Goal: Task Accomplishment & Management: Complete application form

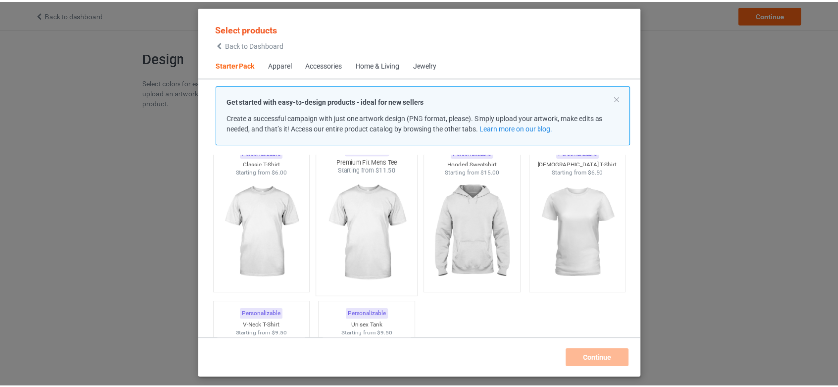
scroll to position [67, 0]
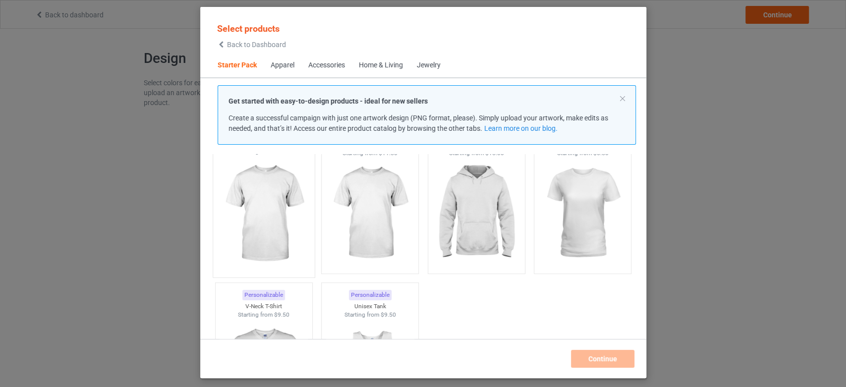
click at [279, 213] on img at bounding box center [263, 214] width 93 height 116
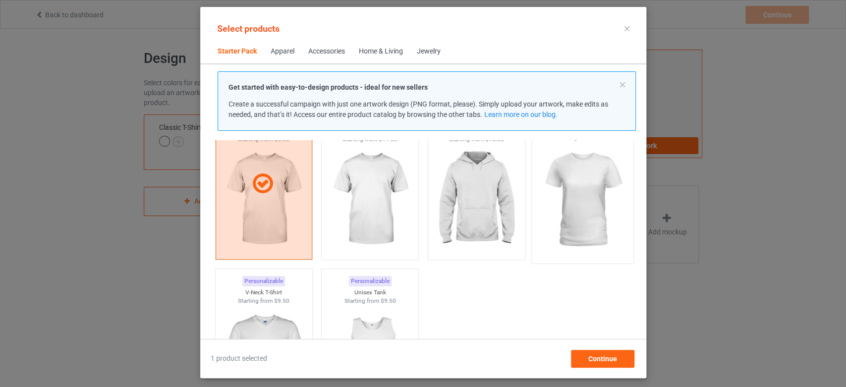
click at [592, 216] on img at bounding box center [582, 200] width 93 height 116
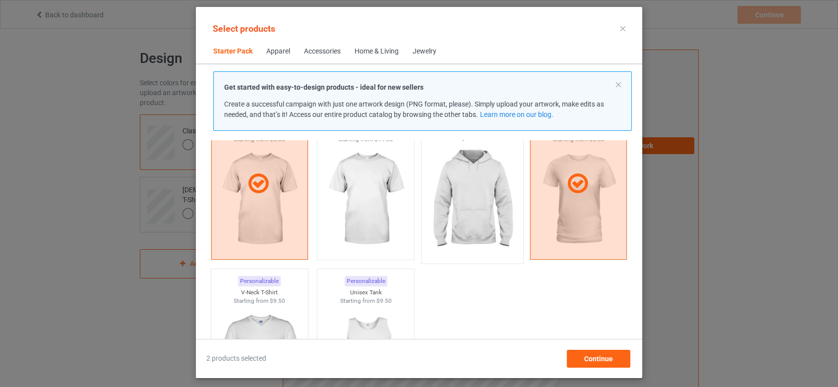
scroll to position [232, 0]
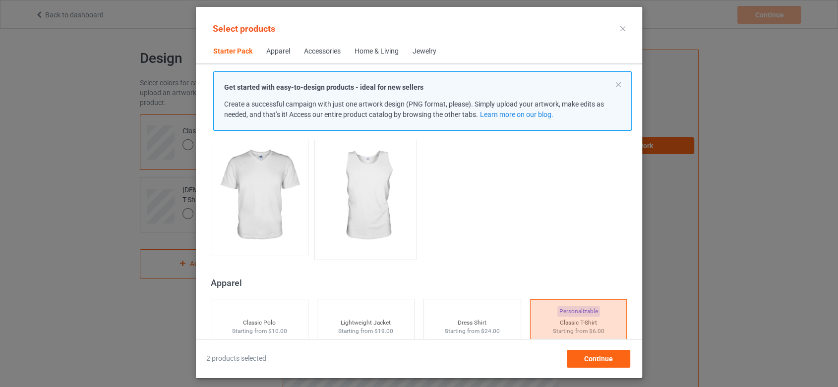
click at [348, 205] on img at bounding box center [365, 196] width 93 height 116
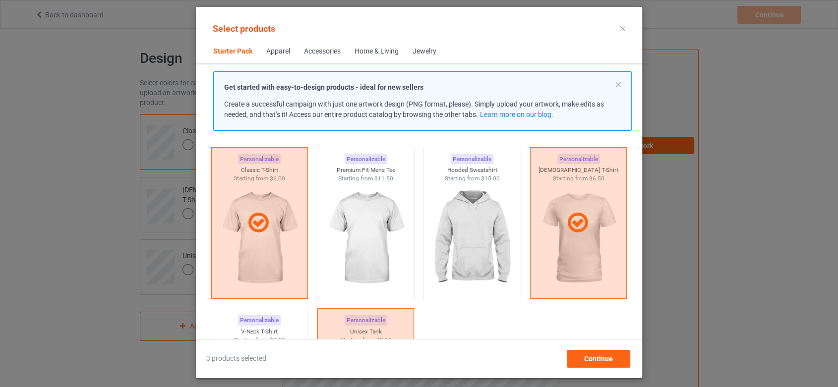
scroll to position [12, 0]
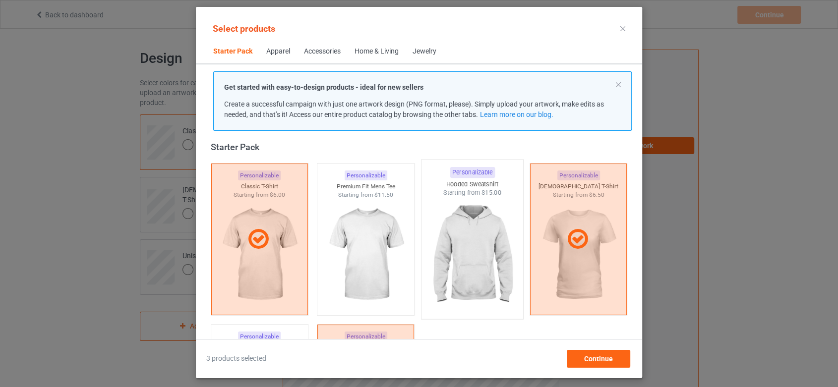
click at [477, 246] on img at bounding box center [471, 255] width 93 height 116
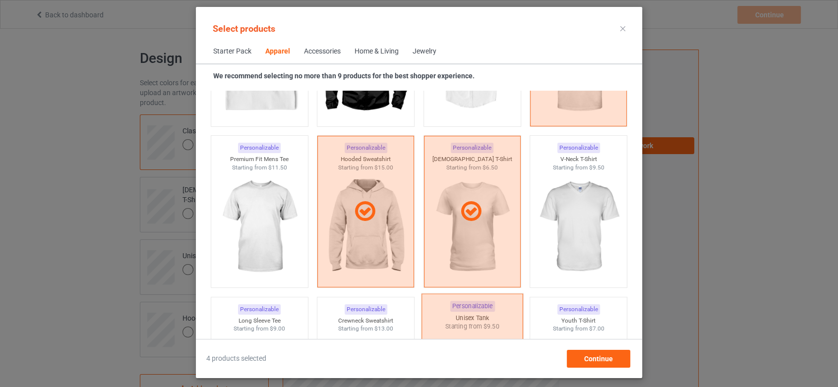
scroll to position [563, 0]
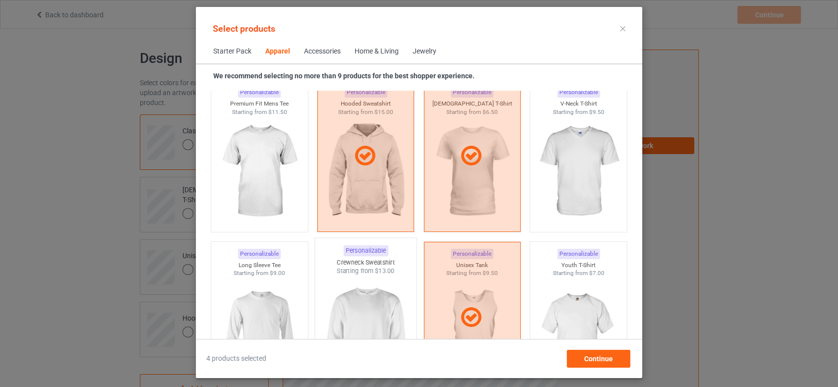
click at [373, 316] on img at bounding box center [365, 334] width 93 height 116
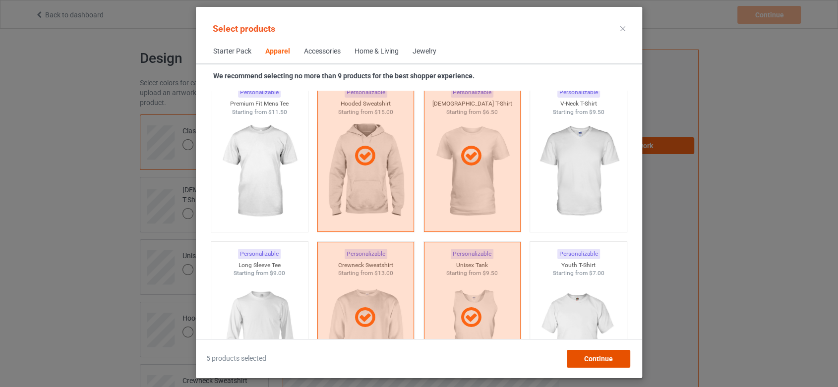
click at [601, 358] on span "Continue" at bounding box center [598, 359] width 29 height 8
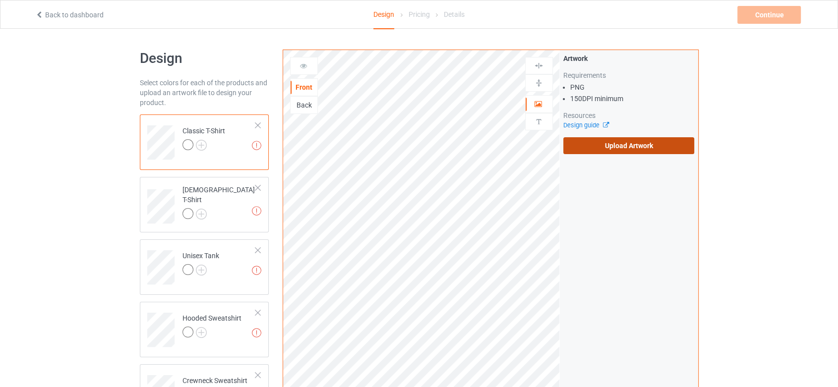
click at [670, 147] on label "Upload Artwork" at bounding box center [628, 145] width 131 height 17
click at [0, 0] on input "Upload Artwork" at bounding box center [0, 0] width 0 height 0
click at [640, 147] on label "Upload Artwork" at bounding box center [628, 145] width 131 height 17
click at [0, 0] on input "Upload Artwork" at bounding box center [0, 0] width 0 height 0
click at [659, 148] on label "Upload Artwork" at bounding box center [628, 145] width 131 height 17
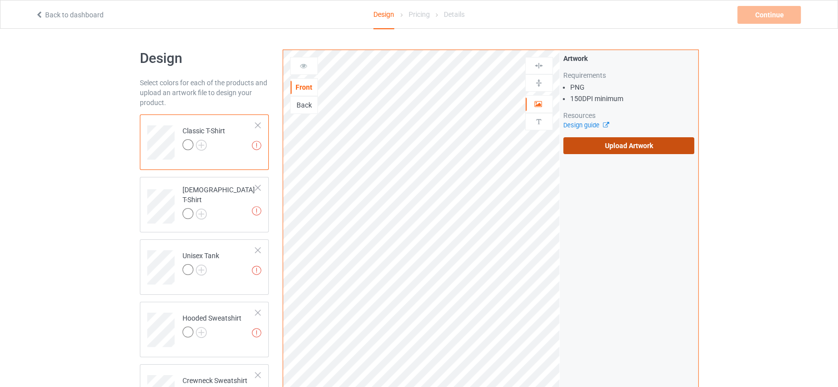
click at [0, 0] on input "Upload Artwork" at bounding box center [0, 0] width 0 height 0
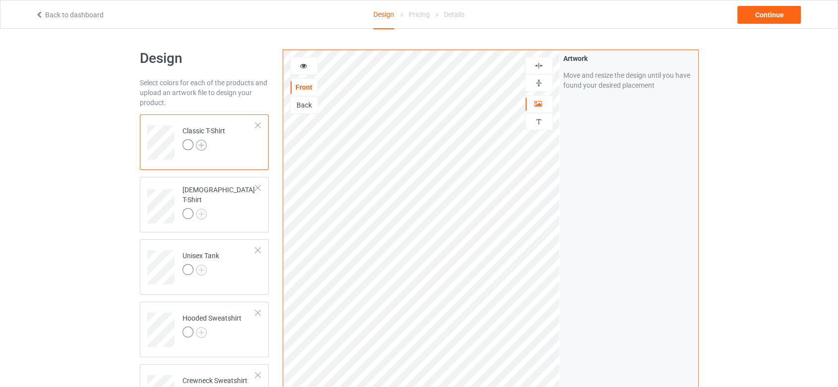
click at [201, 141] on img at bounding box center [201, 145] width 11 height 11
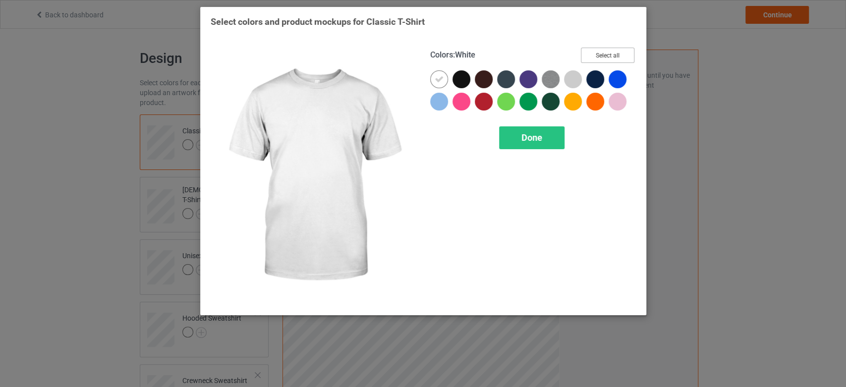
drag, startPoint x: 615, startPoint y: 53, endPoint x: 561, endPoint y: 3, distance: 72.6
click at [612, 51] on button "Select all" at bounding box center [608, 55] width 54 height 15
click at [544, 143] on div "Done" at bounding box center [531, 137] width 65 height 23
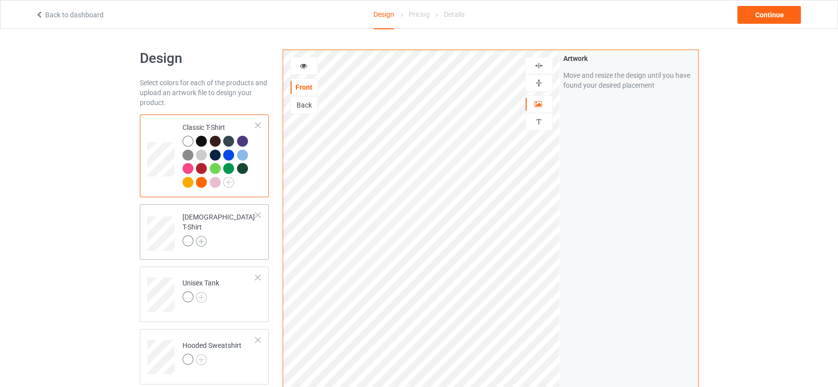
click at [202, 238] on img at bounding box center [201, 241] width 11 height 11
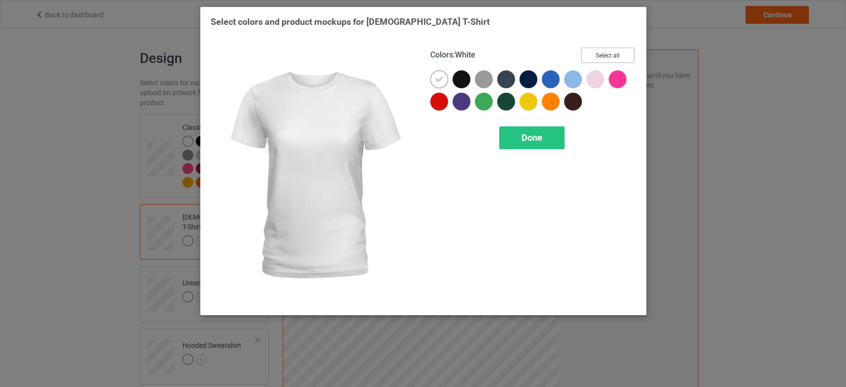
click at [614, 52] on button "Select all" at bounding box center [608, 55] width 54 height 15
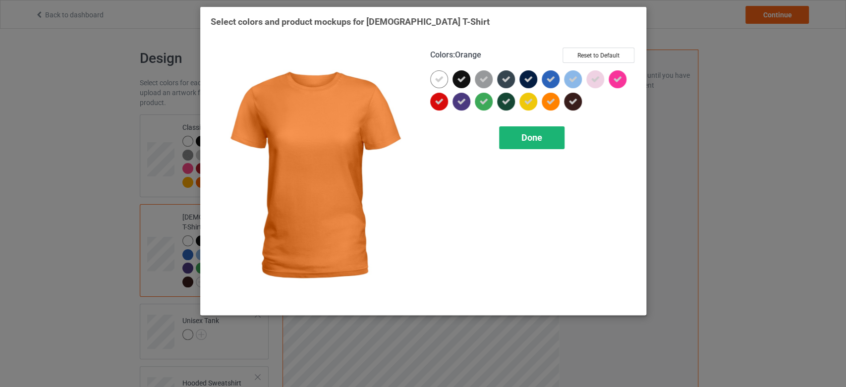
click at [535, 137] on span "Done" at bounding box center [531, 137] width 21 height 10
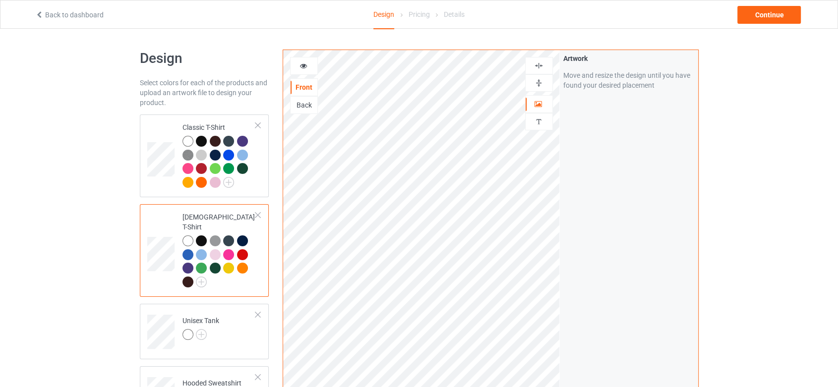
scroll to position [165, 0]
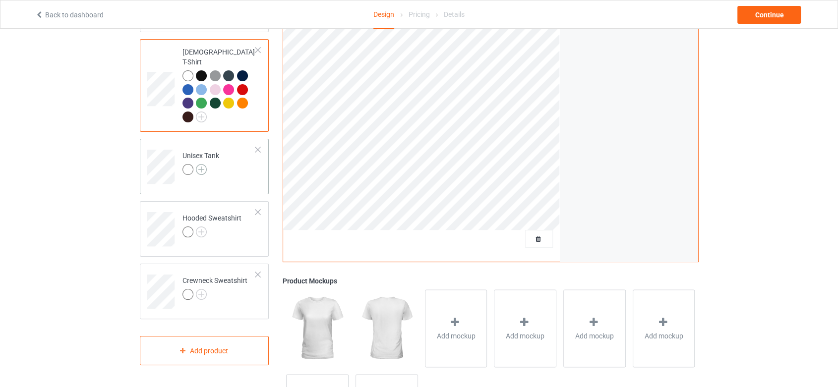
click at [200, 164] on img at bounding box center [201, 169] width 11 height 11
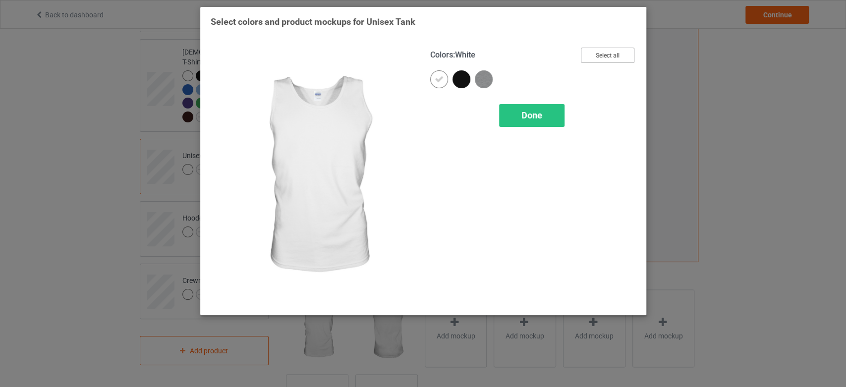
drag, startPoint x: 621, startPoint y: 50, endPoint x: 583, endPoint y: 41, distance: 38.3
click at [617, 49] on button "Select all" at bounding box center [608, 55] width 54 height 15
click at [525, 116] on span "Done" at bounding box center [531, 115] width 21 height 10
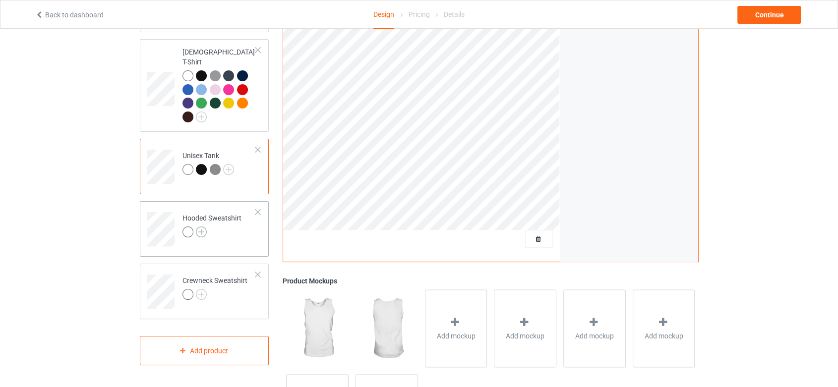
click at [202, 227] on img at bounding box center [201, 232] width 11 height 11
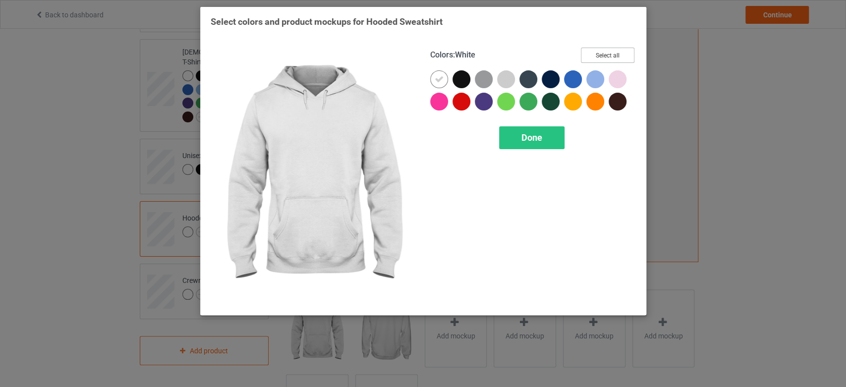
click at [618, 54] on button "Select all" at bounding box center [608, 55] width 54 height 15
click at [527, 140] on span "Done" at bounding box center [531, 137] width 21 height 10
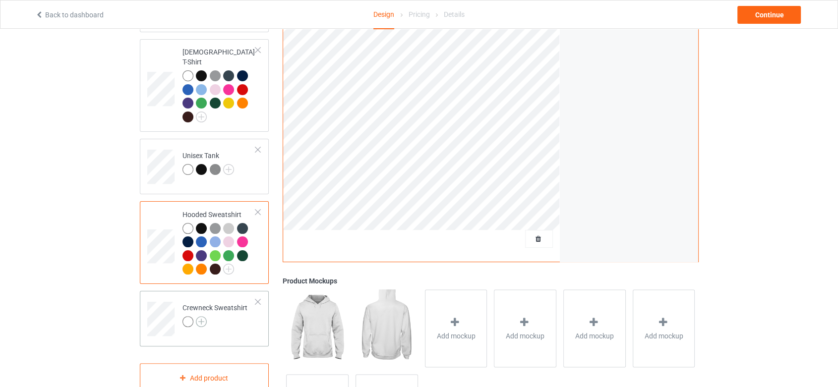
click at [201, 316] on img at bounding box center [201, 321] width 11 height 11
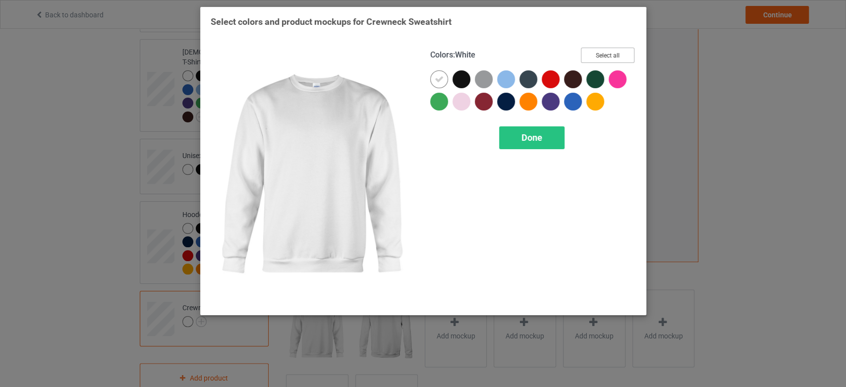
click at [615, 51] on button "Select all" at bounding box center [608, 55] width 54 height 15
click at [553, 137] on div "Done" at bounding box center [531, 137] width 65 height 23
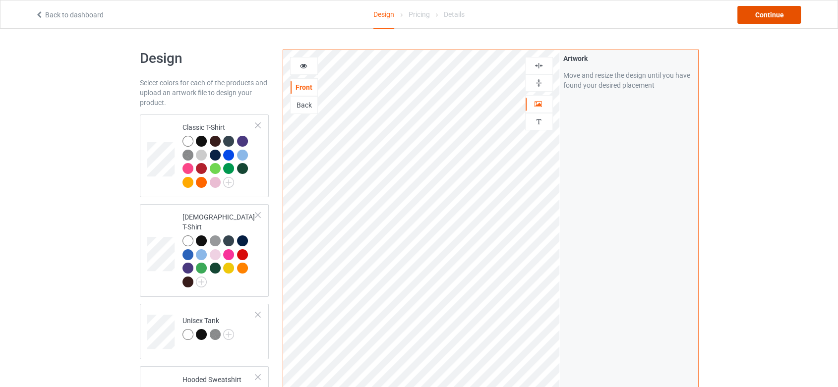
click at [790, 9] on div "Continue" at bounding box center [768, 15] width 63 height 18
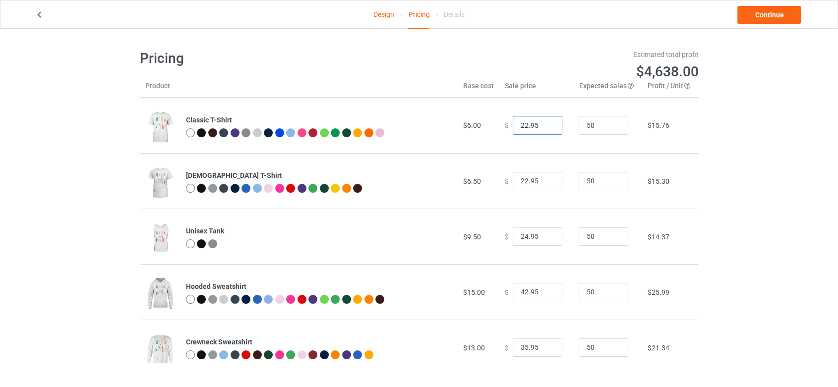
click at [521, 126] on input "22.95" at bounding box center [537, 125] width 50 height 19
type input "19.95"
click at [521, 178] on input "22.95" at bounding box center [537, 181] width 50 height 19
type input "19.95"
click at [521, 125] on input "19.95" at bounding box center [537, 125] width 50 height 19
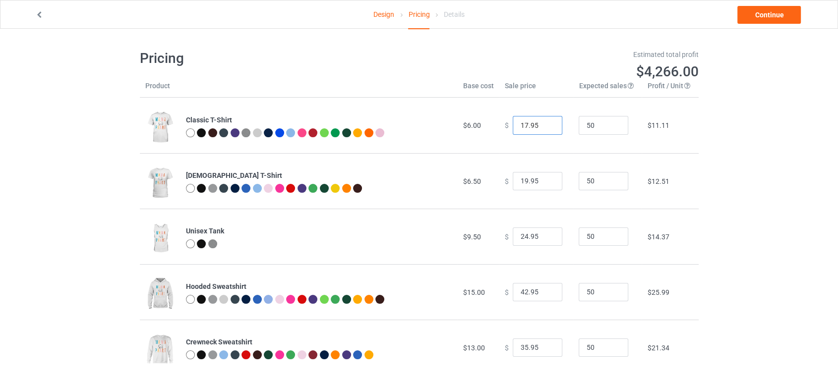
type input "17.95"
click at [523, 179] on input "19.95" at bounding box center [537, 181] width 50 height 19
click at [518, 236] on input "24.95" at bounding box center [537, 236] width 50 height 19
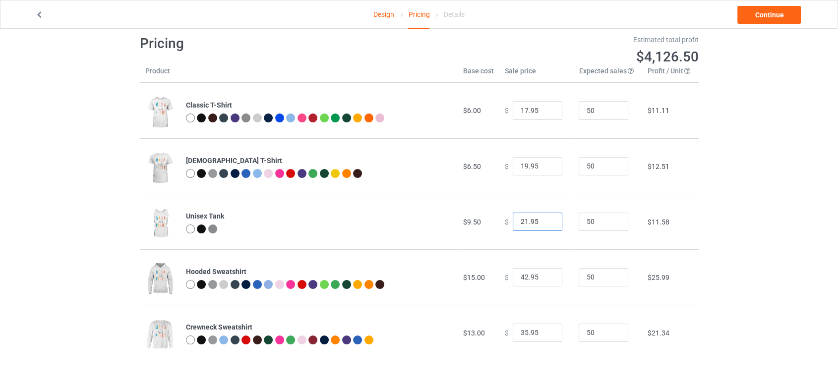
scroll to position [28, 0]
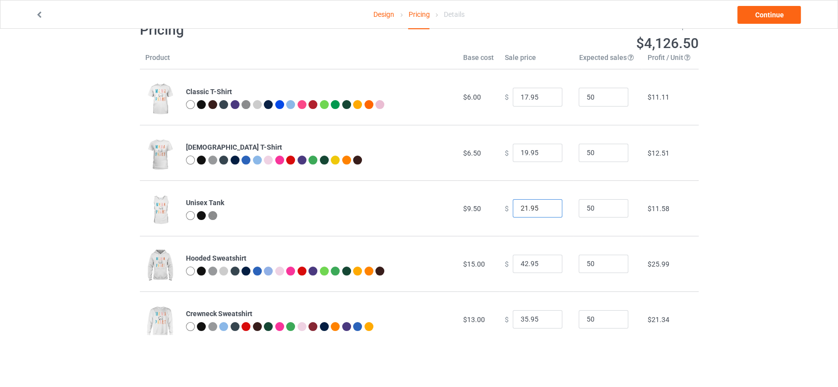
type input "21.95"
drag, startPoint x: 520, startPoint y: 265, endPoint x: 530, endPoint y: 259, distance: 11.3
click at [519, 265] on input "42.95" at bounding box center [537, 264] width 50 height 19
type input "39.95"
drag, startPoint x: 521, startPoint y: 321, endPoint x: 565, endPoint y: 306, distance: 46.1
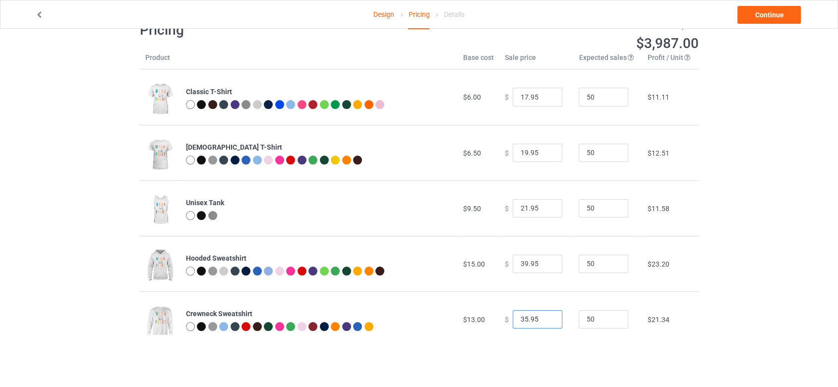
click at [521, 320] on input "35.95" at bounding box center [537, 319] width 50 height 19
type input "31.95"
click at [779, 16] on link "Continue" at bounding box center [768, 15] width 63 height 18
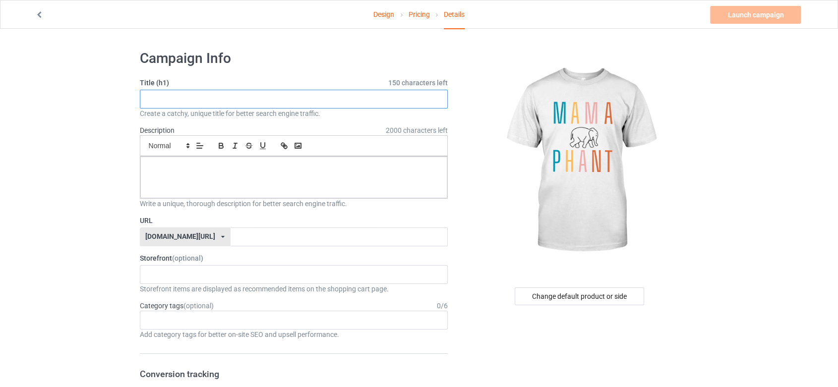
click at [348, 101] on input "text" at bounding box center [294, 99] width 308 height 19
type input "Mama Elephan"
click at [318, 180] on div at bounding box center [293, 178] width 307 height 42
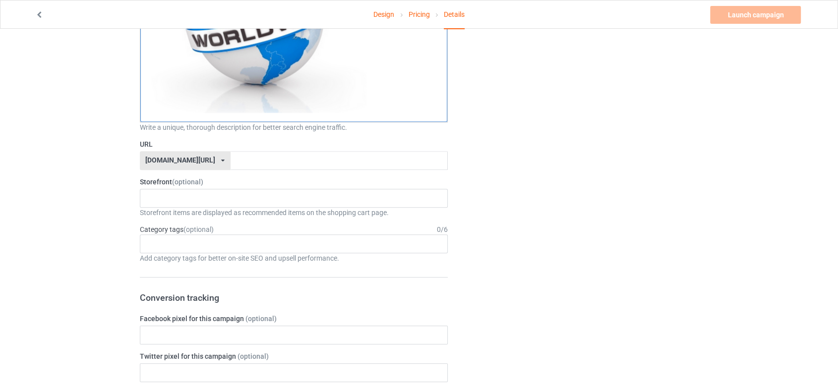
scroll to position [440, 0]
click at [329, 157] on input "text" at bounding box center [338, 159] width 217 height 19
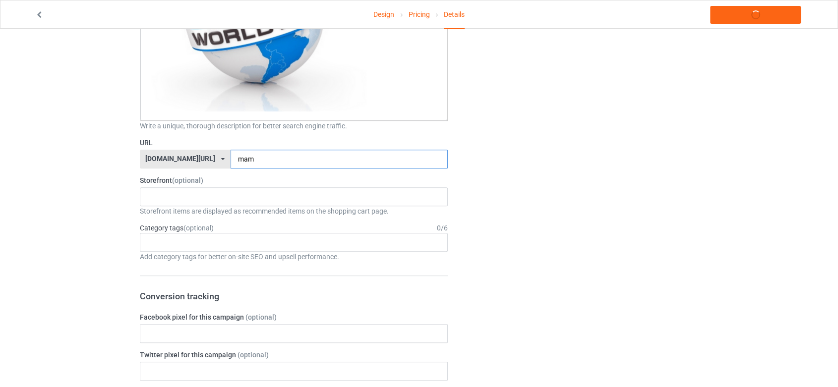
type input "mama"
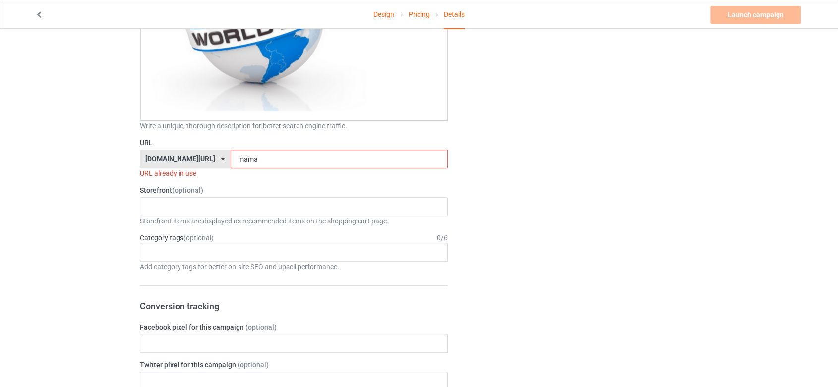
click at [325, 163] on input "mama" at bounding box center [338, 159] width 217 height 19
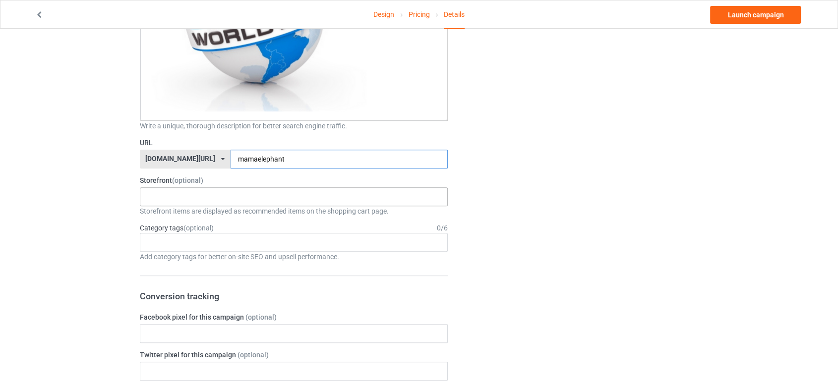
type input "mamaelephant"
click at [313, 193] on div "Lion Store Elephants Store 68a1c5bf736d4e002f88bf6d 67cdd63be0c09c003048241a" at bounding box center [294, 196] width 308 height 19
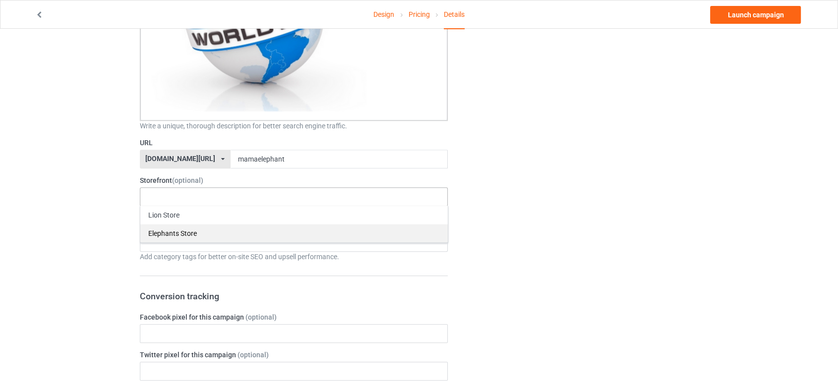
click at [361, 235] on div "Elephants Store" at bounding box center [293, 233] width 307 height 18
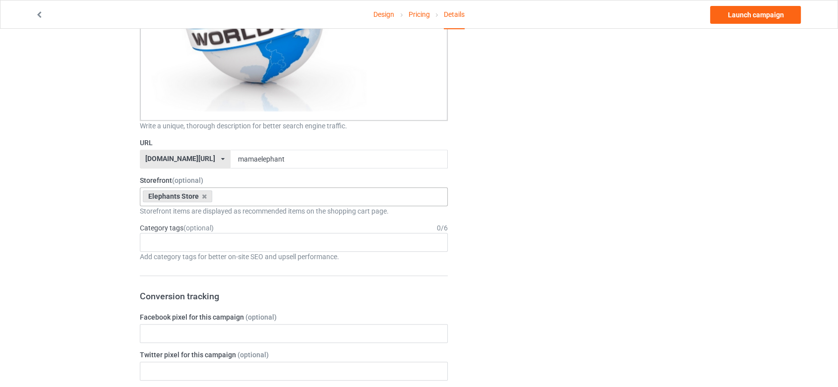
click at [658, 76] on div "Change default product or side" at bounding box center [579, 284] width 250 height 1362
drag, startPoint x: 418, startPoint y: 237, endPoint x: 544, endPoint y: 217, distance: 127.5
click at [417, 237] on div "Age > [DEMOGRAPHIC_DATA] > 1 Age > [DEMOGRAPHIC_DATA] Months > 1 Month Age > [D…" at bounding box center [294, 242] width 308 height 19
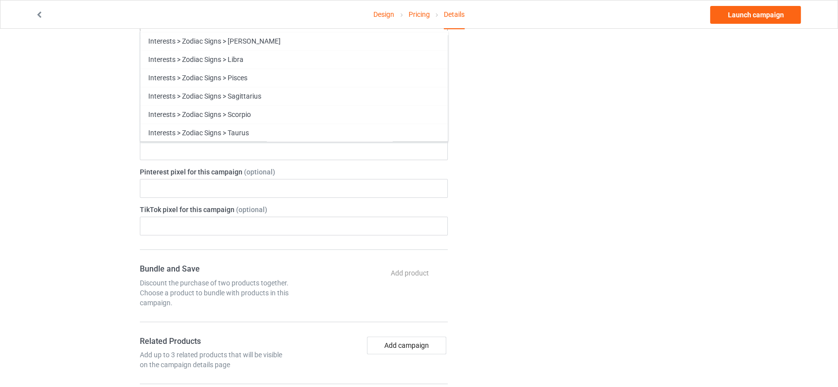
scroll to position [42526, 0]
click at [330, 233] on div "Elephants" at bounding box center [293, 242] width 307 height 18
click at [571, 123] on div "Change default product or side" at bounding box center [579, 63] width 250 height 1362
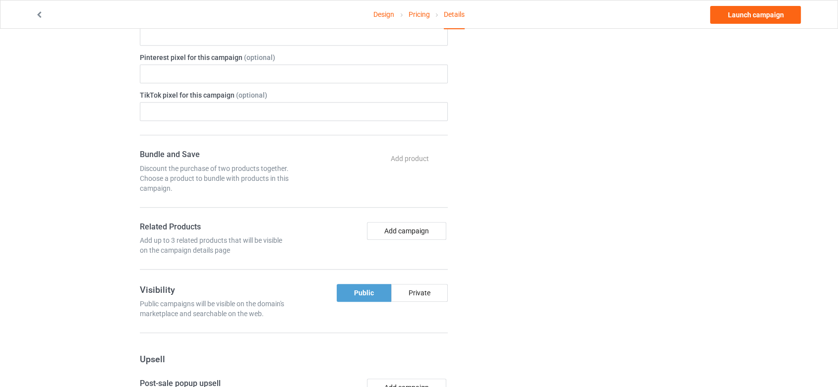
scroll to position [826, 0]
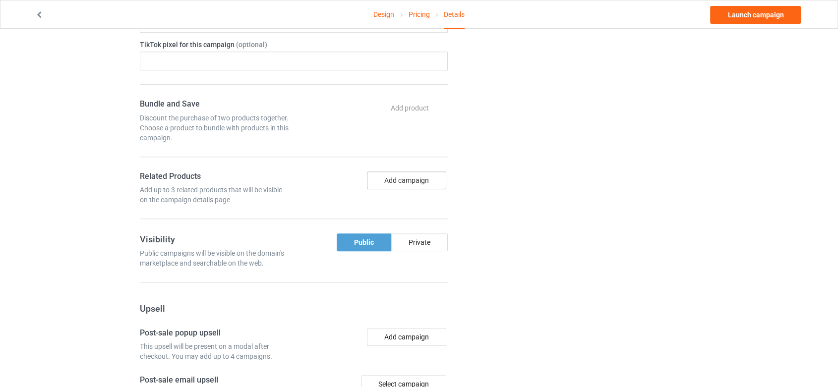
click at [424, 177] on button "Add campaign" at bounding box center [406, 180] width 79 height 18
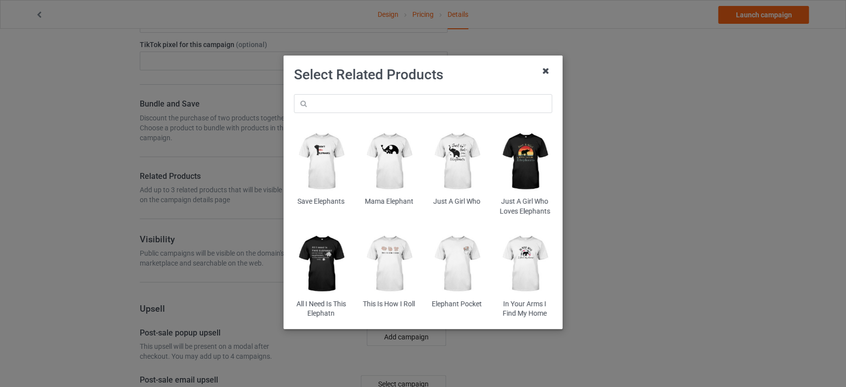
click at [548, 70] on icon at bounding box center [546, 71] width 16 height 16
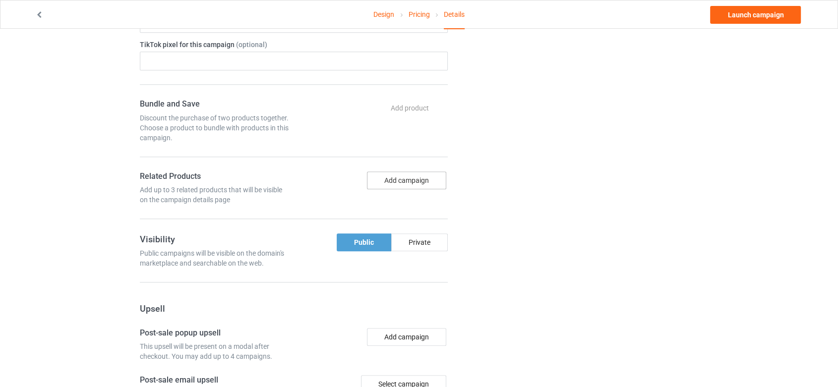
click at [428, 177] on button "Add campaign" at bounding box center [406, 180] width 79 height 18
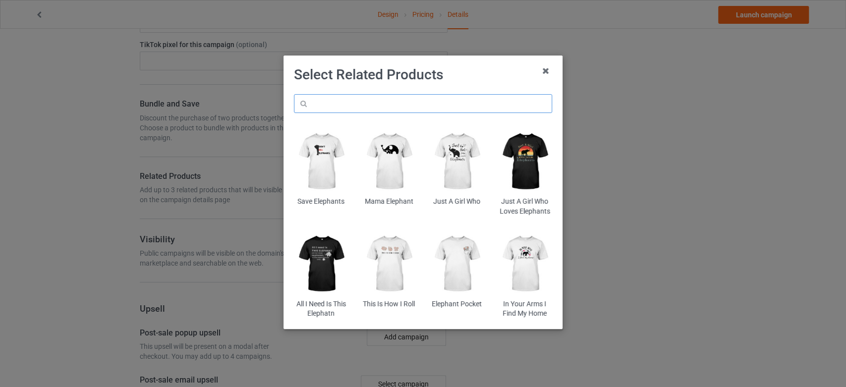
click at [420, 103] on input "text" at bounding box center [423, 103] width 258 height 19
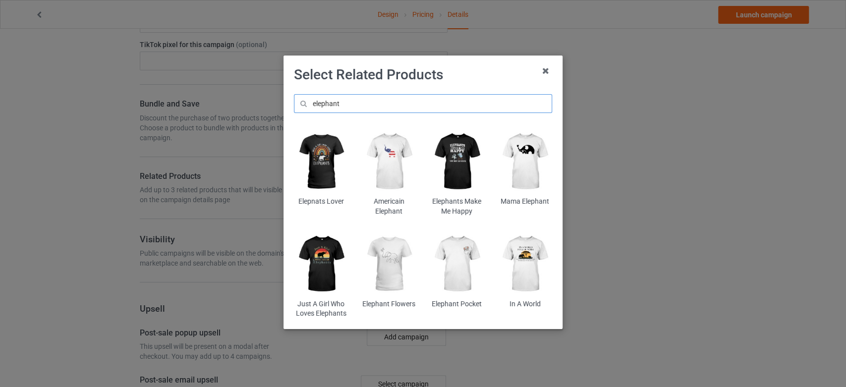
type input "elephant"
click at [465, 154] on img at bounding box center [457, 161] width 54 height 67
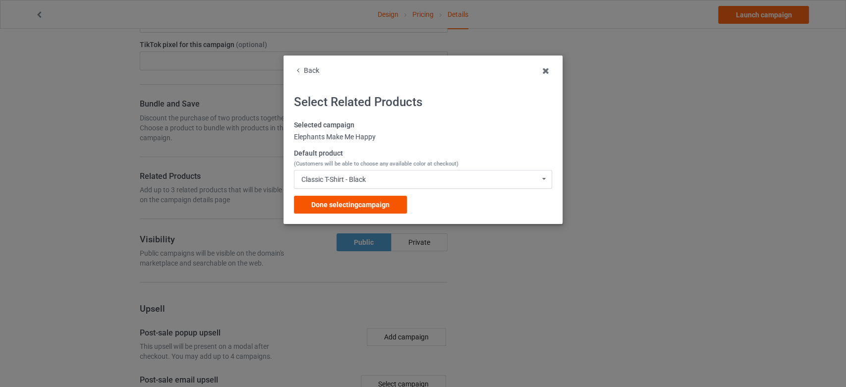
click at [377, 207] on span "Done selecting campaign" at bounding box center [350, 205] width 78 height 8
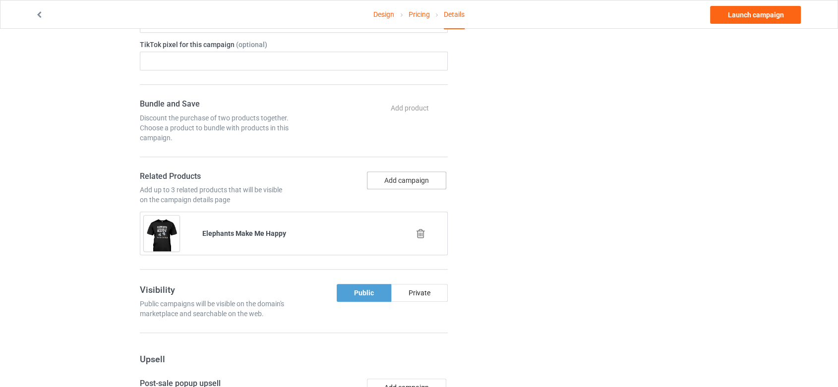
click at [420, 180] on button "Add campaign" at bounding box center [406, 180] width 79 height 18
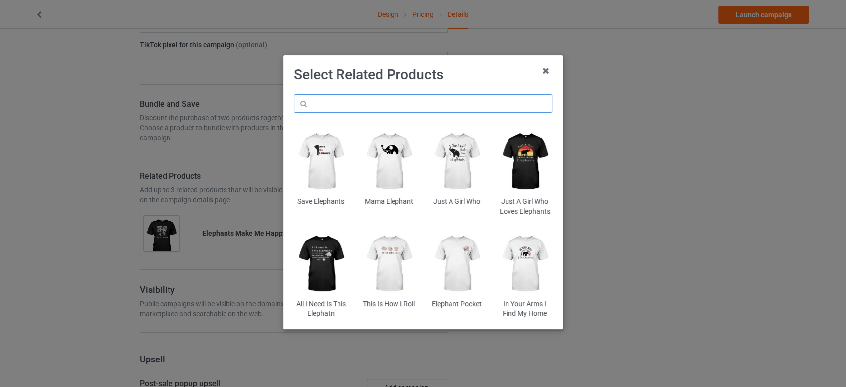
click at [434, 101] on input "text" at bounding box center [423, 103] width 258 height 19
click at [416, 106] on input "text" at bounding box center [423, 103] width 258 height 19
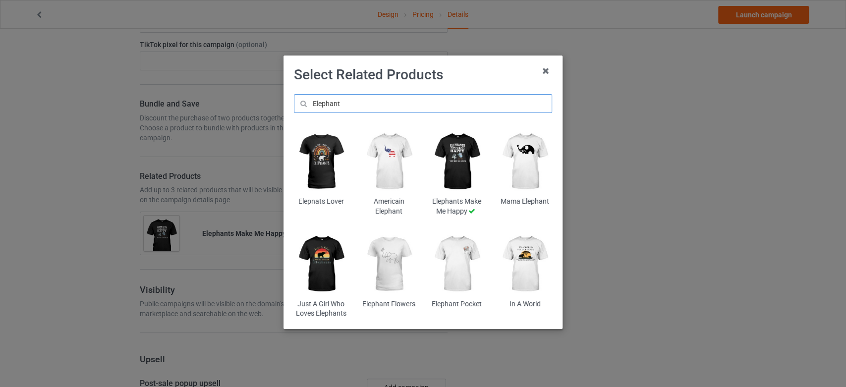
type input "Elephant"
click at [331, 163] on img at bounding box center [321, 161] width 54 height 67
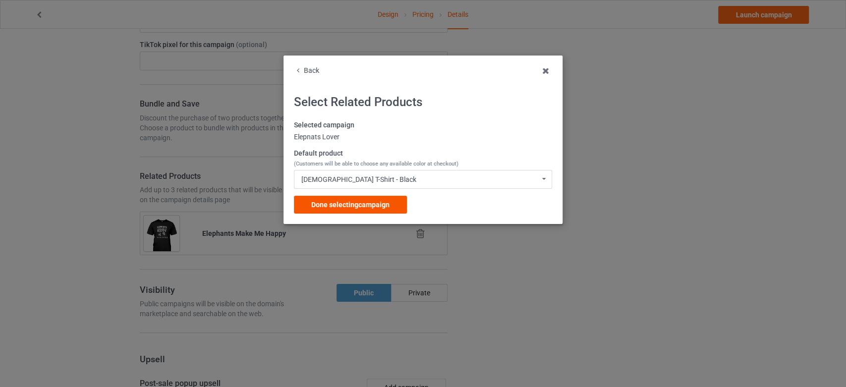
click at [378, 207] on span "Done selecting campaign" at bounding box center [350, 205] width 78 height 8
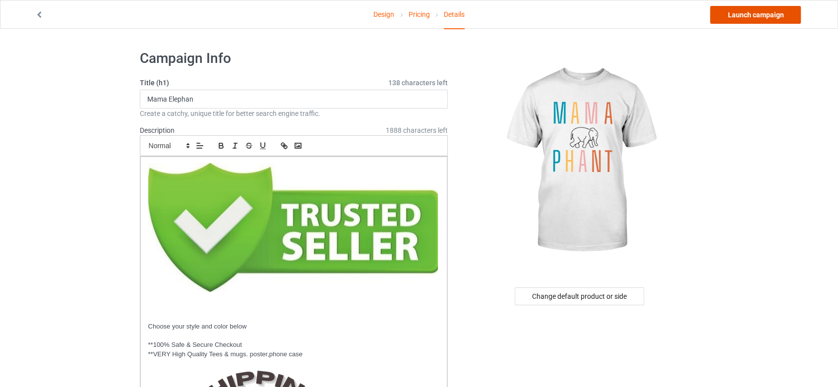
click at [756, 19] on link "Launch campaign" at bounding box center [755, 15] width 91 height 18
